Goal: Use online tool/utility: Utilize a website feature to perform a specific function

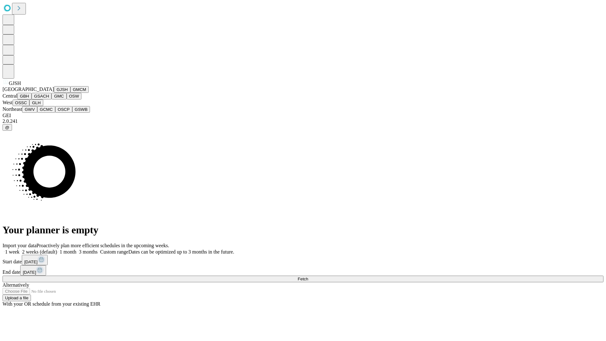
click at [54, 93] on button "GJSH" at bounding box center [62, 89] width 16 height 7
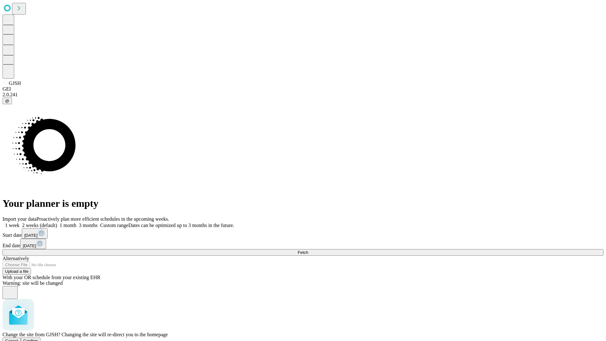
click at [38, 338] on span "Confirm" at bounding box center [30, 340] width 15 height 5
click at [20, 222] on label "1 week" at bounding box center [11, 224] width 17 height 5
click at [308, 250] on span "Fetch" at bounding box center [302, 252] width 10 height 5
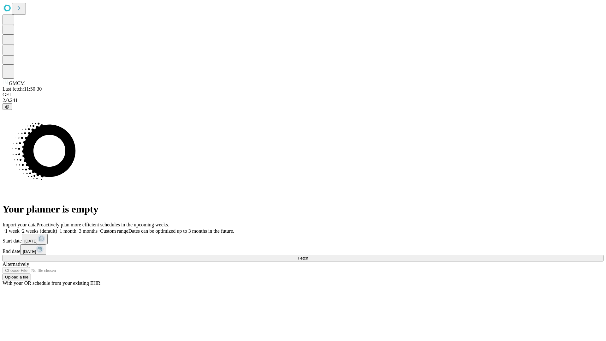
click at [20, 228] on label "1 week" at bounding box center [11, 230] width 17 height 5
click at [308, 255] on span "Fetch" at bounding box center [302, 257] width 10 height 5
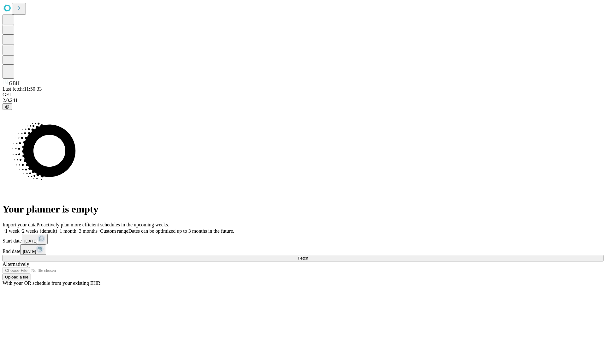
click at [20, 228] on label "1 week" at bounding box center [11, 230] width 17 height 5
click at [308, 255] on span "Fetch" at bounding box center [302, 257] width 10 height 5
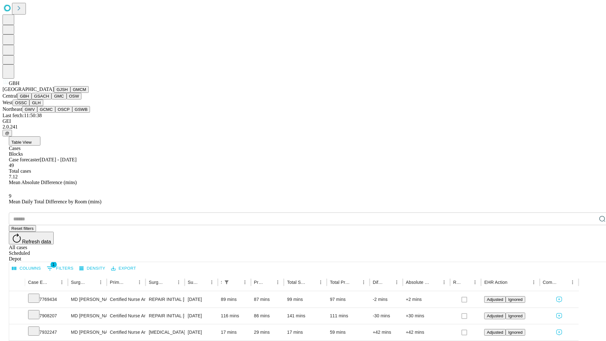
click at [49, 99] on button "GSACH" at bounding box center [42, 96] width 20 height 7
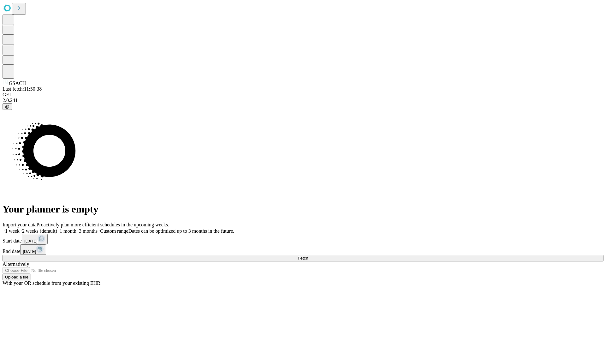
click at [20, 228] on label "1 week" at bounding box center [11, 230] width 17 height 5
click at [308, 255] on span "Fetch" at bounding box center [302, 257] width 10 height 5
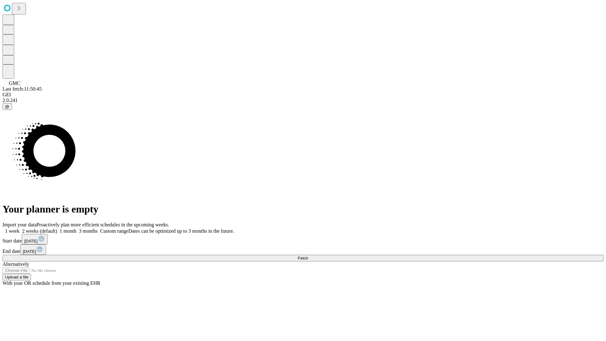
click at [20, 228] on label "1 week" at bounding box center [11, 230] width 17 height 5
click at [308, 255] on span "Fetch" at bounding box center [302, 257] width 10 height 5
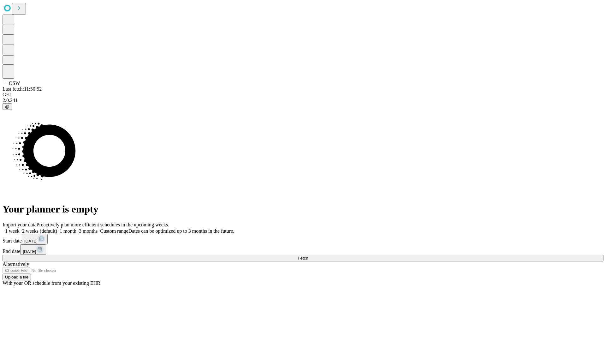
click at [20, 228] on label "1 week" at bounding box center [11, 230] width 17 height 5
click at [308, 255] on span "Fetch" at bounding box center [302, 257] width 10 height 5
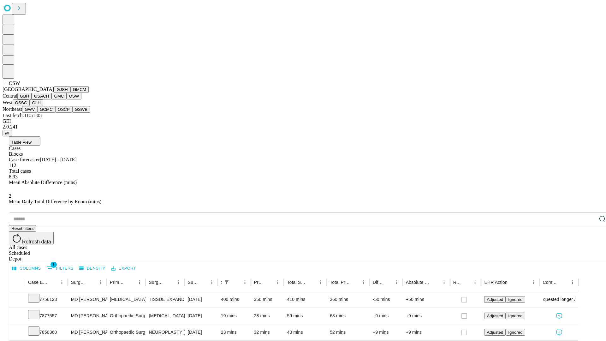
click at [30, 106] on button "OSSC" at bounding box center [21, 102] width 17 height 7
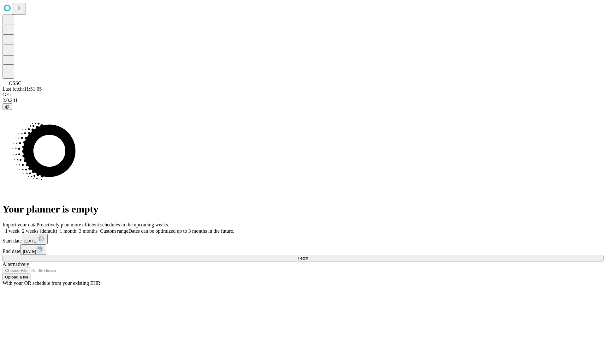
click at [20, 228] on label "1 week" at bounding box center [11, 230] width 17 height 5
click at [308, 255] on span "Fetch" at bounding box center [302, 257] width 10 height 5
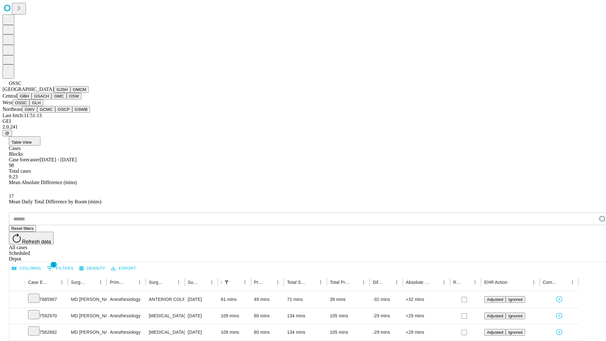
click at [43, 106] on button "GLH" at bounding box center [36, 102] width 14 height 7
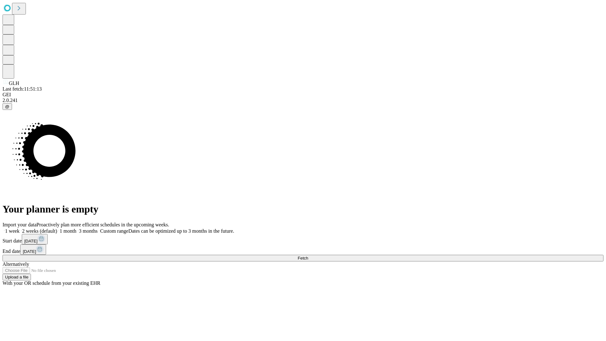
click at [20, 228] on label "1 week" at bounding box center [11, 230] width 17 height 5
click at [308, 255] on span "Fetch" at bounding box center [302, 257] width 10 height 5
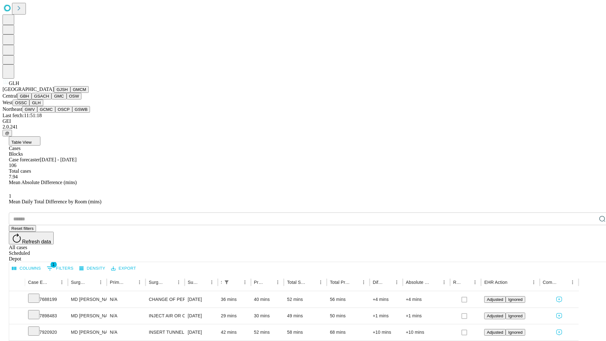
click at [37, 113] on button "GWV" at bounding box center [29, 109] width 15 height 7
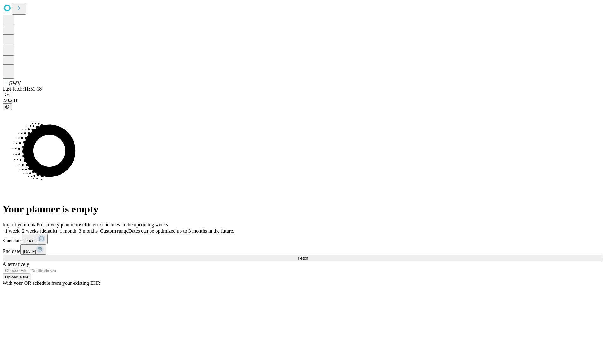
click at [20, 228] on label "1 week" at bounding box center [11, 230] width 17 height 5
click at [308, 255] on span "Fetch" at bounding box center [302, 257] width 10 height 5
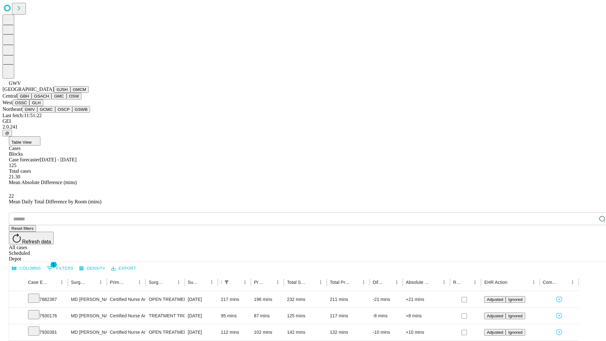
click at [49, 113] on button "GCMC" at bounding box center [46, 109] width 18 height 7
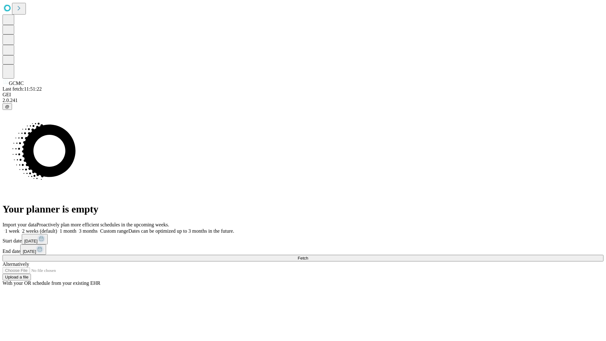
click at [20, 228] on label "1 week" at bounding box center [11, 230] width 17 height 5
click at [308, 255] on span "Fetch" at bounding box center [302, 257] width 10 height 5
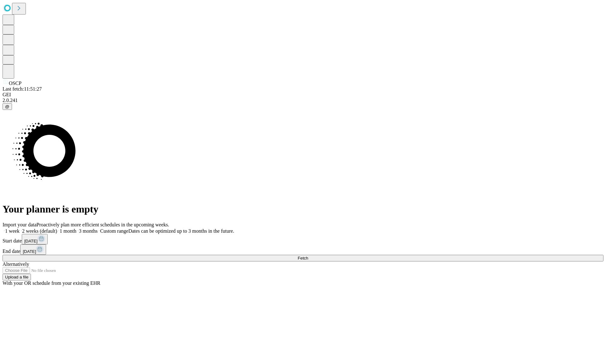
click at [308, 255] on span "Fetch" at bounding box center [302, 257] width 10 height 5
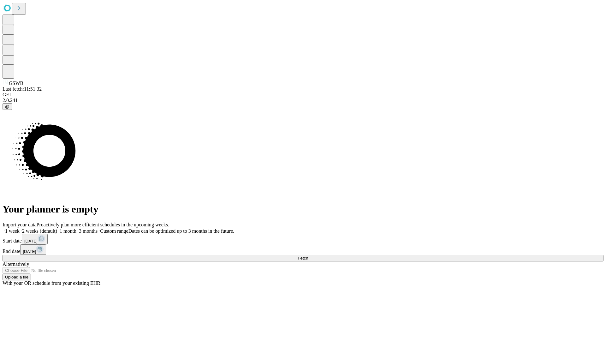
click at [20, 228] on label "1 week" at bounding box center [11, 230] width 17 height 5
click at [308, 255] on span "Fetch" at bounding box center [302, 257] width 10 height 5
